Goal: Obtain resource: Download file/media

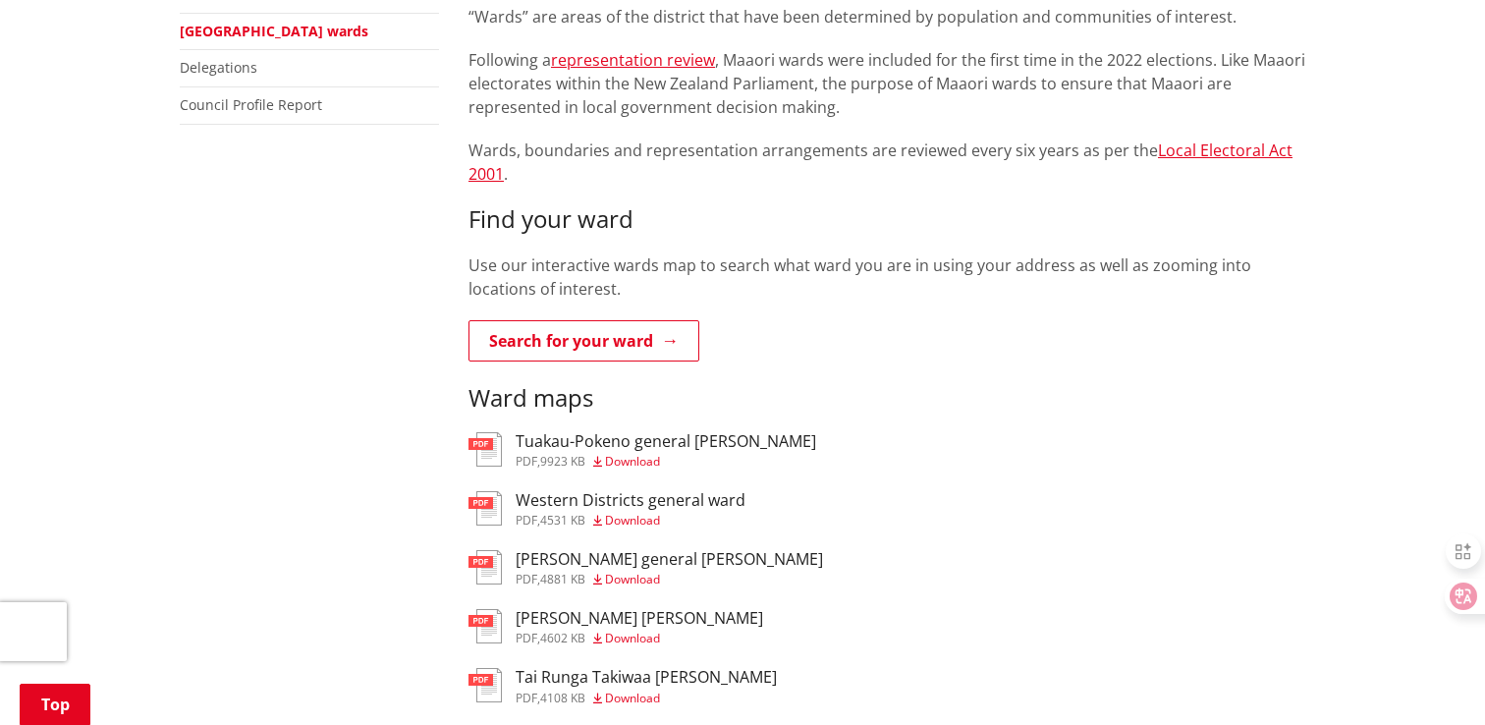
scroll to position [621, 0]
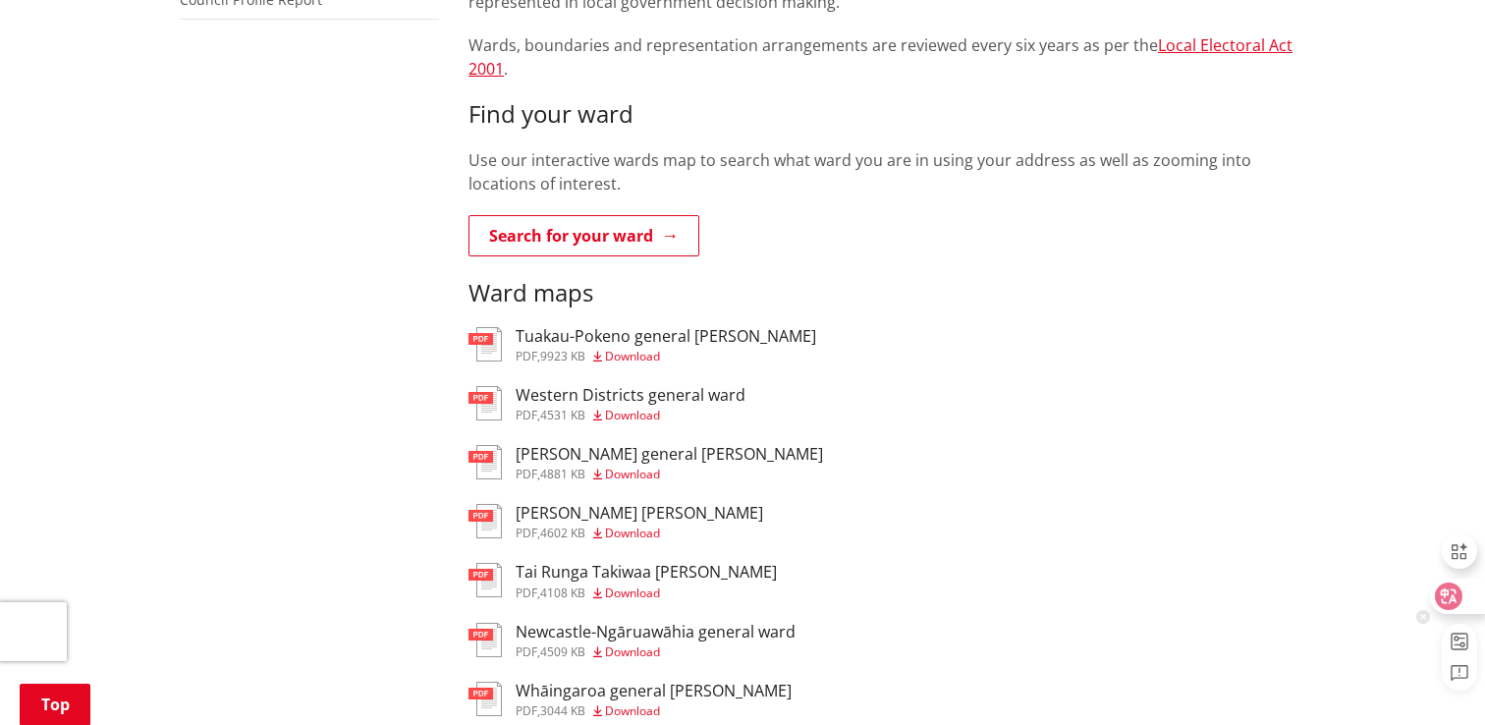
click at [1448, 599] on icon at bounding box center [1449, 596] width 20 height 20
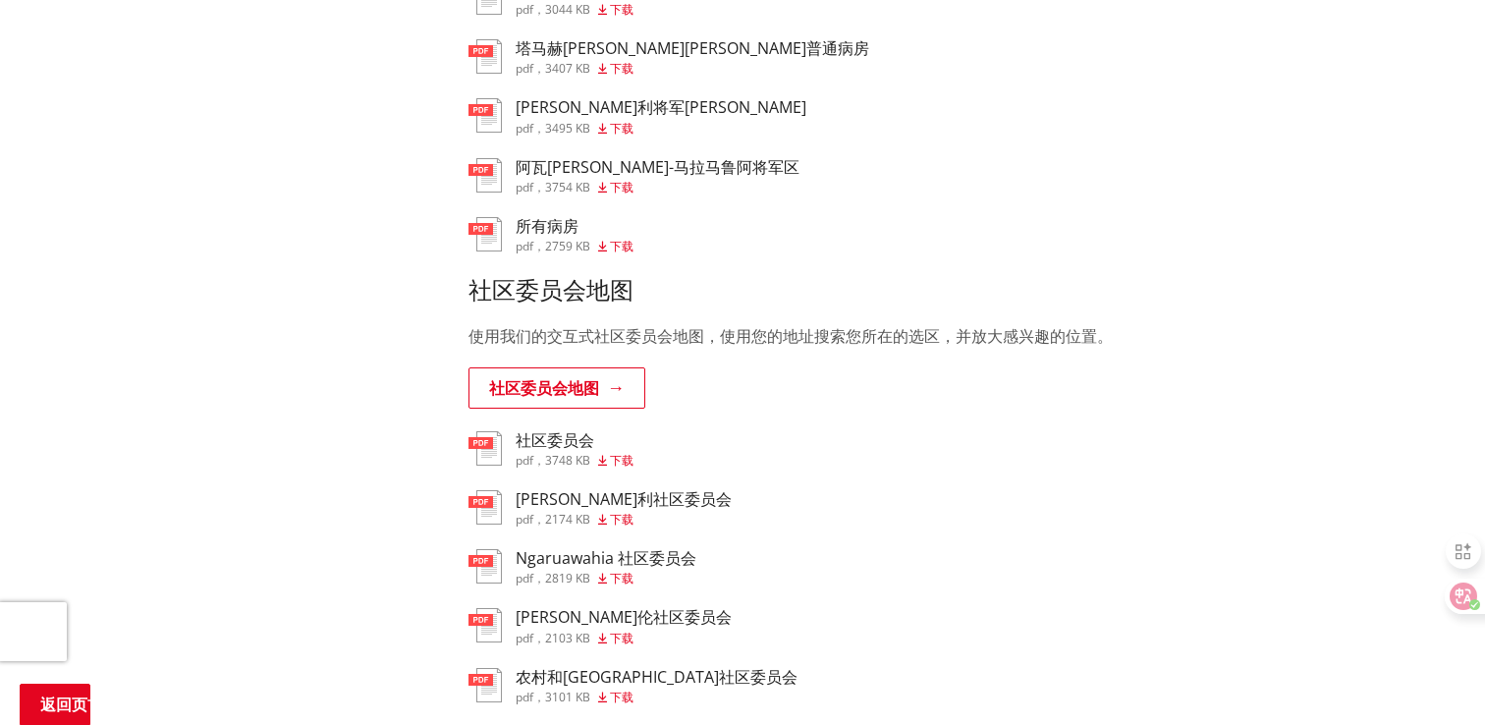
scroll to position [1239, 0]
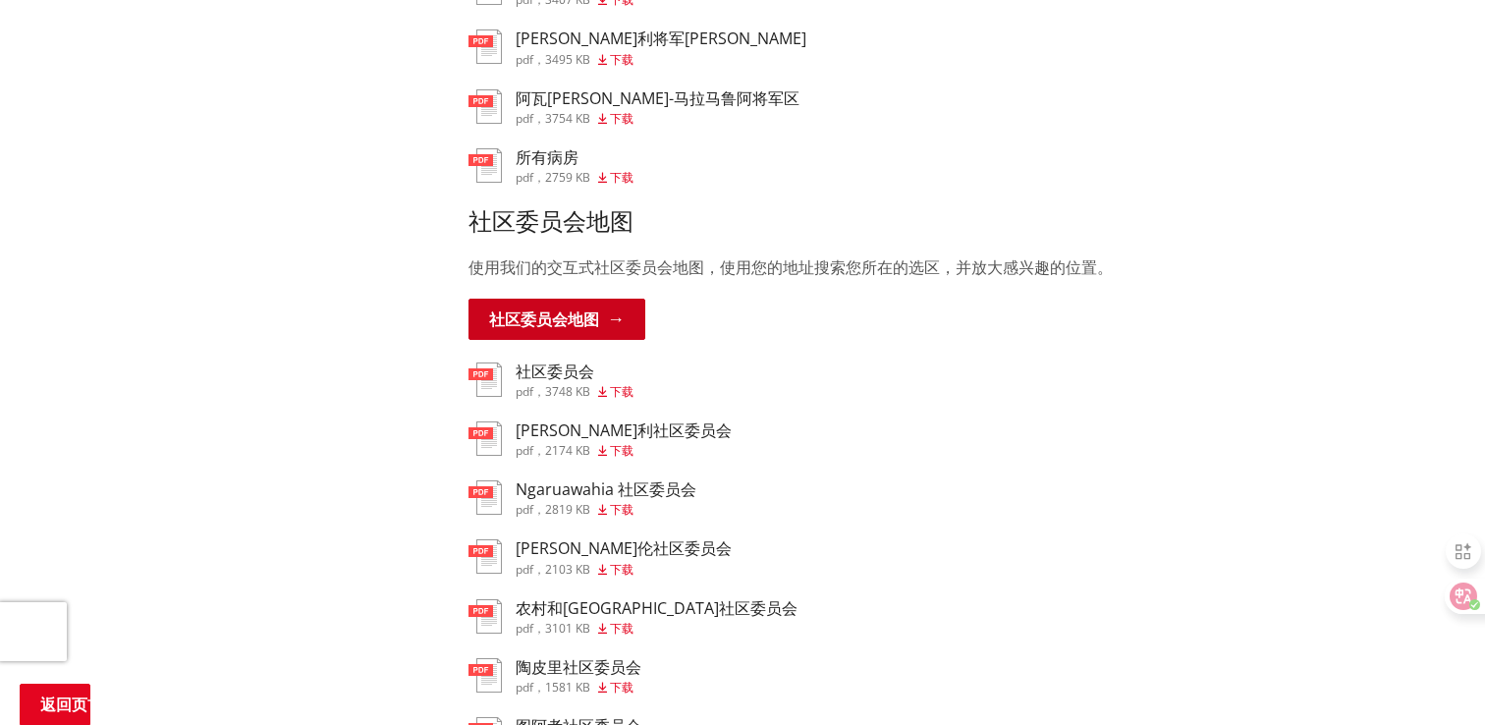
click at [610, 327] on link "社区委员会地图" at bounding box center [556, 319] width 177 height 41
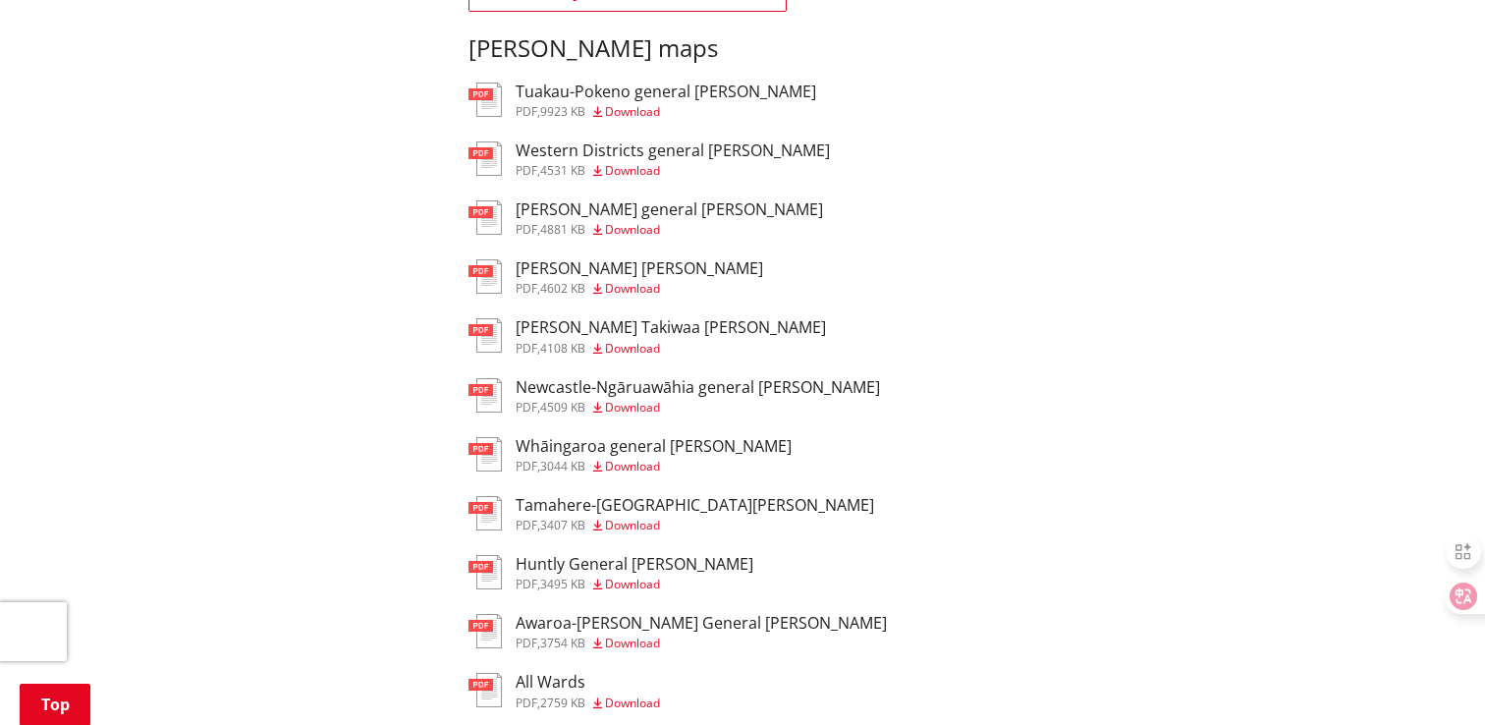
scroll to position [874, 0]
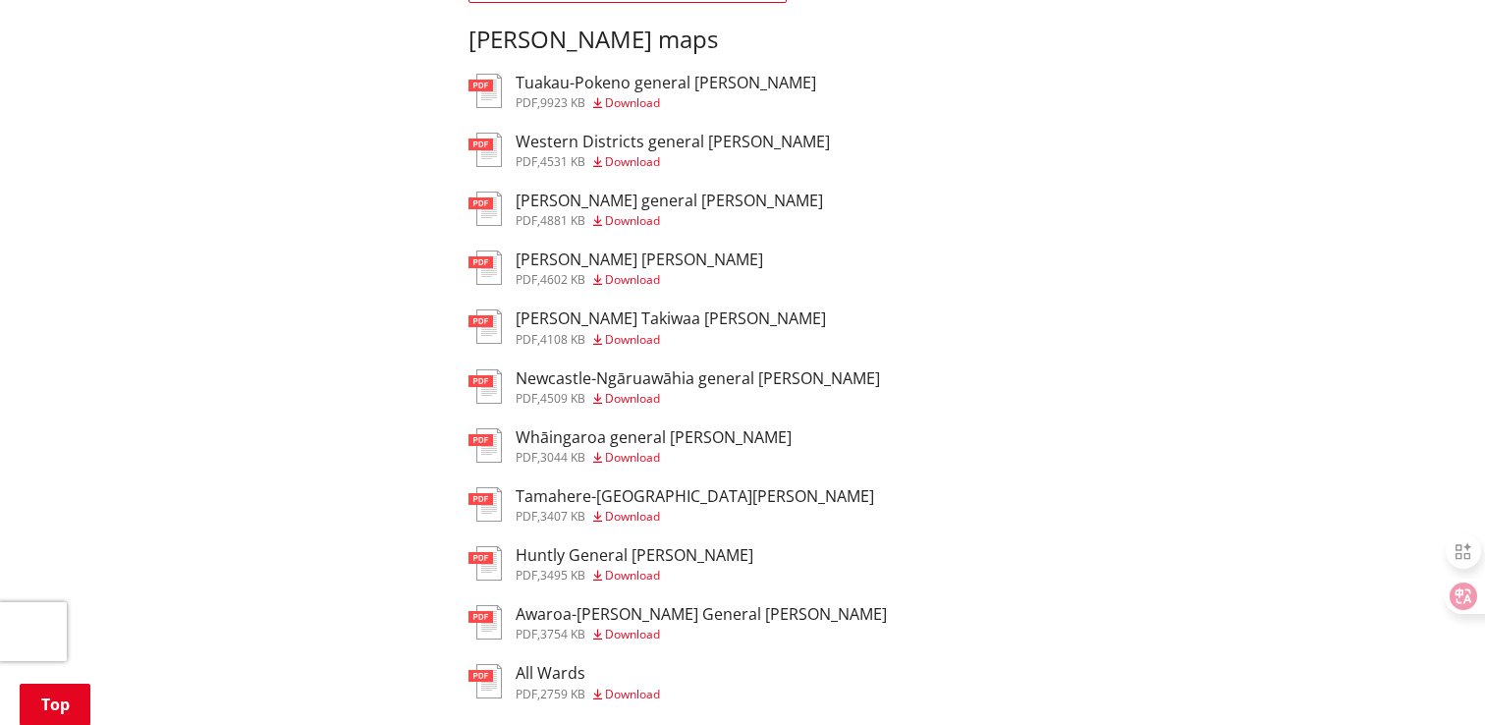
click at [639, 508] on span "Download" at bounding box center [632, 516] width 55 height 17
